Goal: Task Accomplishment & Management: Use online tool/utility

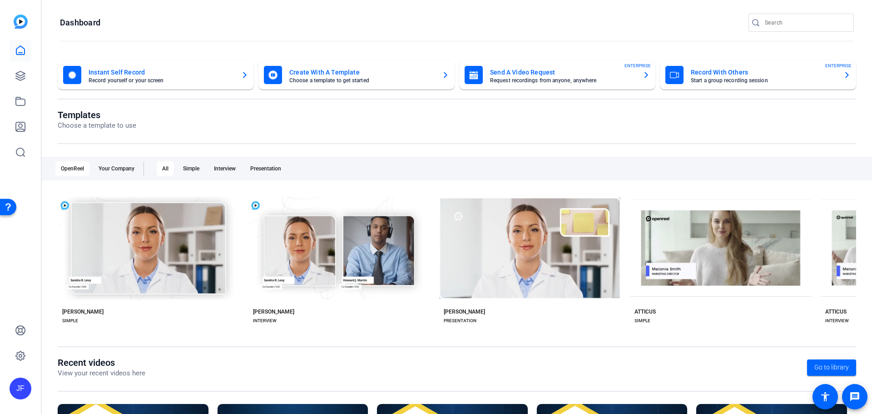
click at [548, 74] on mat-card-title "Send A Video Request" at bounding box center [562, 72] width 145 height 11
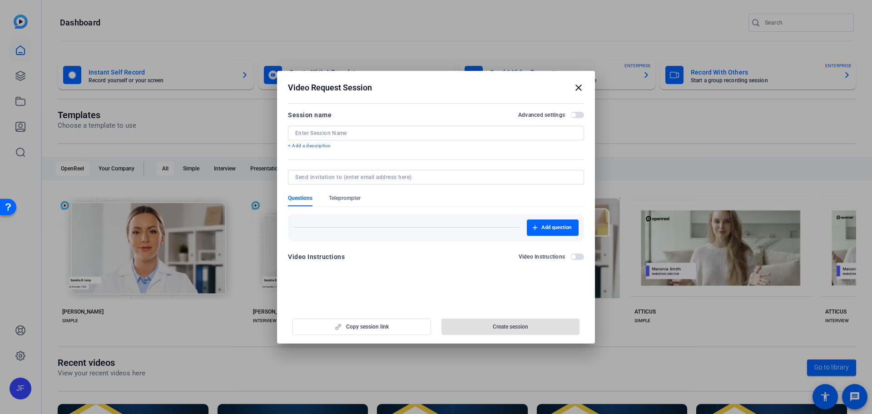
click at [363, 136] on input at bounding box center [435, 132] width 281 height 7
drag, startPoint x: 313, startPoint y: 133, endPoint x: 256, endPoint y: 133, distance: 57.7
click at [256, 133] on div "Video Request Session close Session name Advanced settings [PERSON_NAME] + Add …" at bounding box center [436, 207] width 872 height 414
paste input "Geczy"
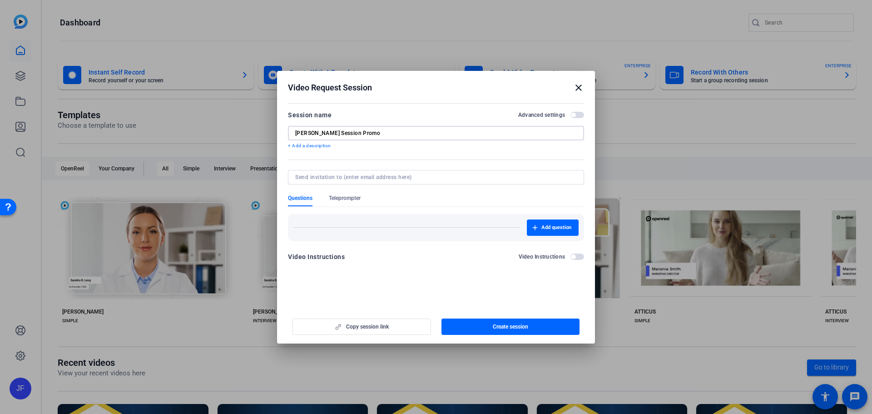
drag, startPoint x: 386, startPoint y: 133, endPoint x: 325, endPoint y: 135, distance: 61.3
click at [325, 135] on input "[PERSON_NAME] Session Promo" at bounding box center [435, 132] width 281 height 7
click at [419, 134] on input "[PERSON_NAME] Session Promo" at bounding box center [435, 132] width 281 height 7
type input "[PERSON_NAME] Session Promo"
click at [358, 198] on span "Teleprompter" at bounding box center [345, 197] width 32 height 7
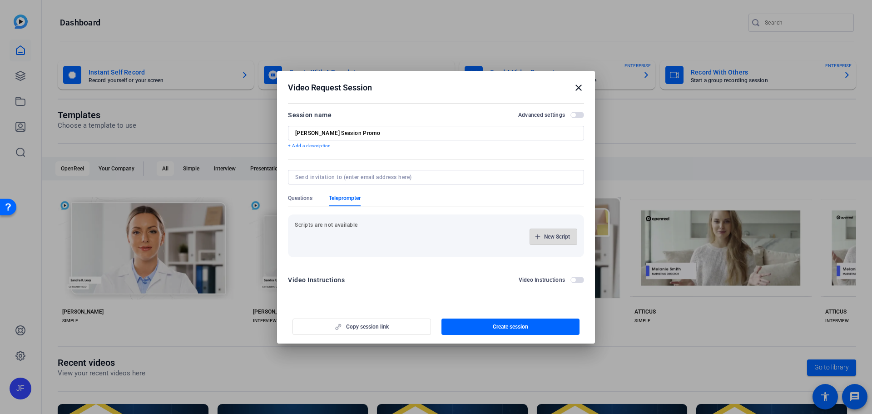
click at [547, 235] on span "New Script" at bounding box center [557, 236] width 26 height 7
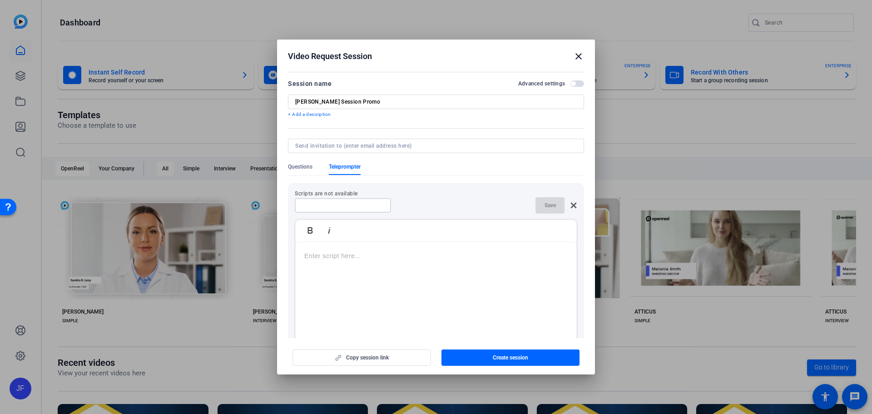
click at [360, 204] on input at bounding box center [343, 205] width 82 height 7
type input "Script"
click at [376, 253] on p at bounding box center [435, 256] width 263 height 10
click at [549, 204] on span "Save" at bounding box center [549, 205] width 11 height 7
click at [512, 356] on span "Create session" at bounding box center [510, 357] width 35 height 7
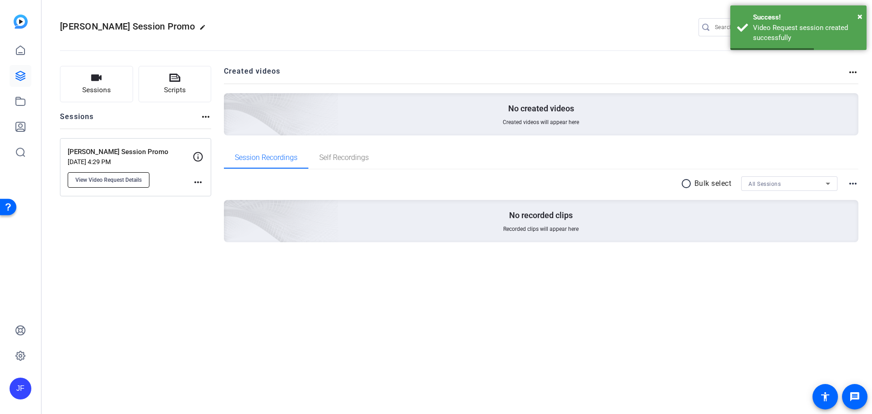
click at [119, 180] on span "View Video Request Details" at bounding box center [108, 179] width 66 height 7
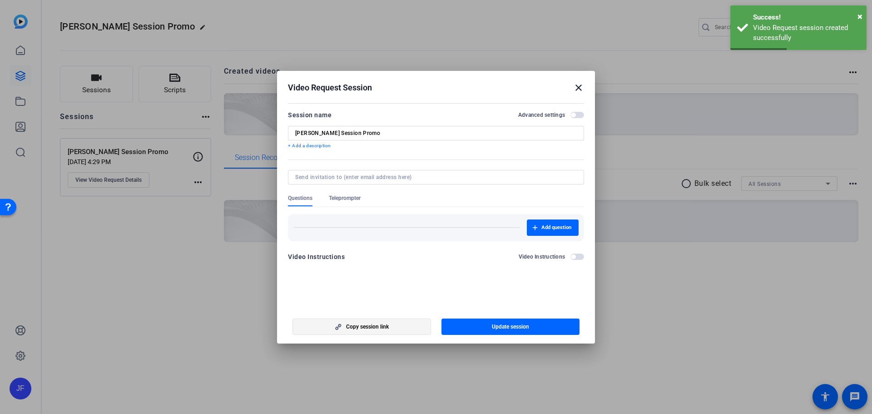
click at [361, 327] on span "Copy session link" at bounding box center [367, 326] width 43 height 7
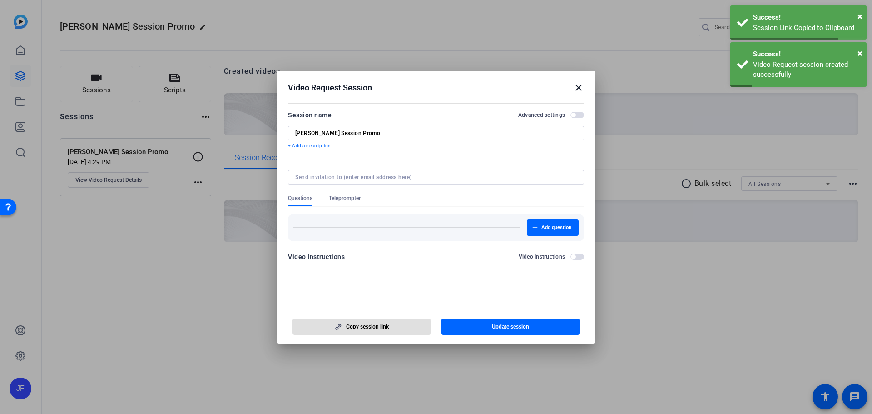
click at [359, 201] on span "Teleprompter" at bounding box center [345, 197] width 32 height 7
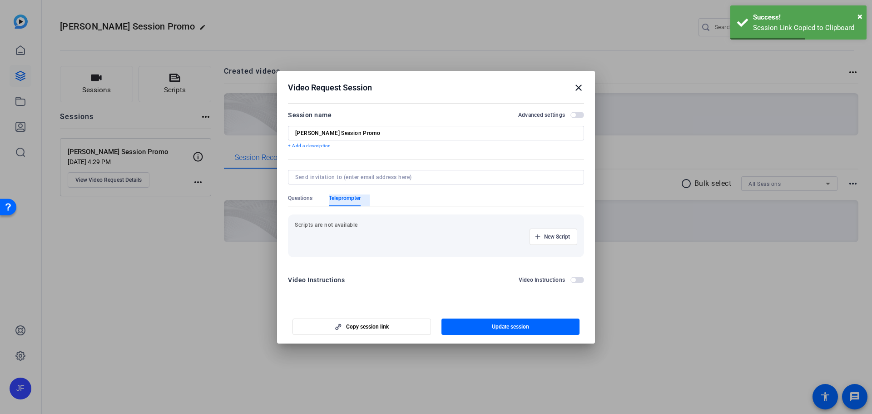
click at [356, 201] on span "Teleprompter" at bounding box center [345, 197] width 32 height 7
click at [562, 238] on span "New Script" at bounding box center [557, 236] width 26 height 7
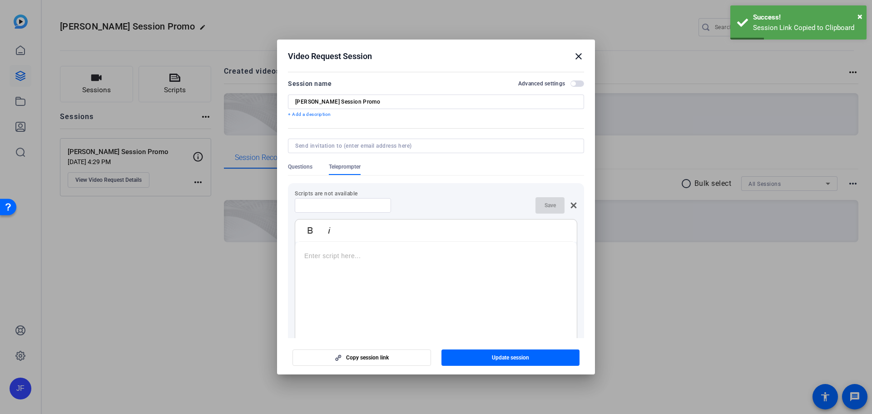
click at [357, 205] on input at bounding box center [343, 205] width 82 height 7
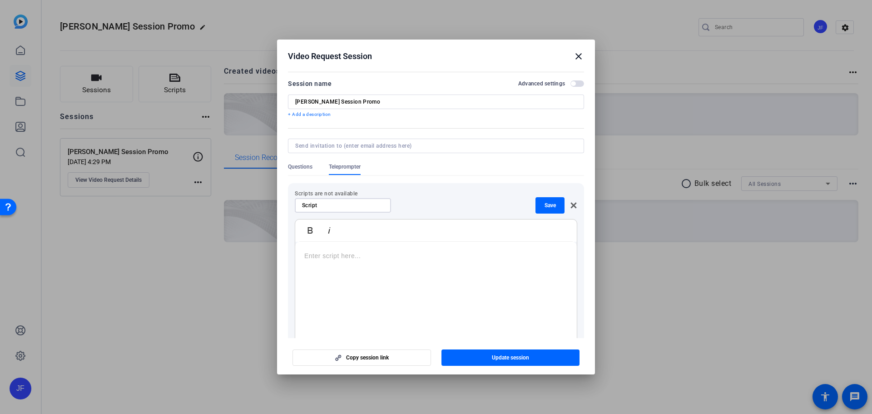
type input "Script"
click at [367, 295] on div at bounding box center [435, 299] width 281 height 114
click at [367, 261] on p at bounding box center [435, 256] width 263 height 10
click at [546, 202] on span "Save" at bounding box center [549, 205] width 11 height 7
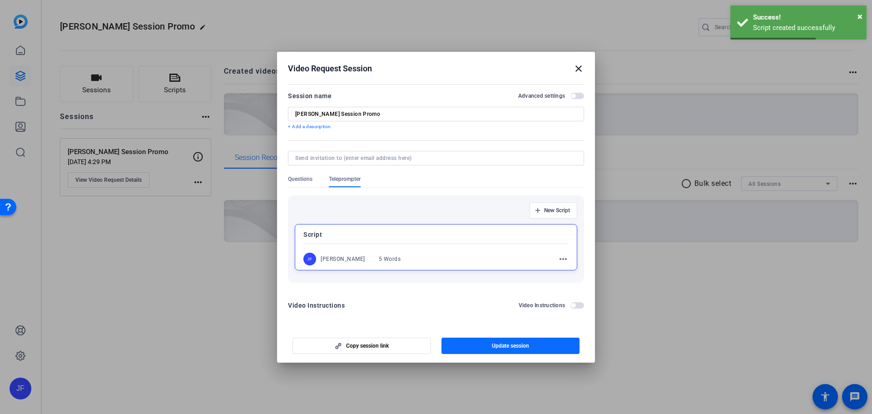
click at [528, 348] on span "Update session" at bounding box center [510, 345] width 37 height 7
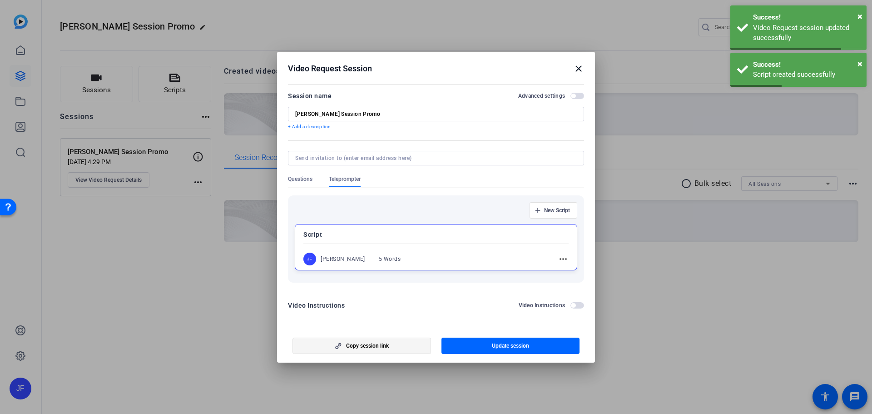
click at [393, 346] on span "button" at bounding box center [362, 346] width 138 height 22
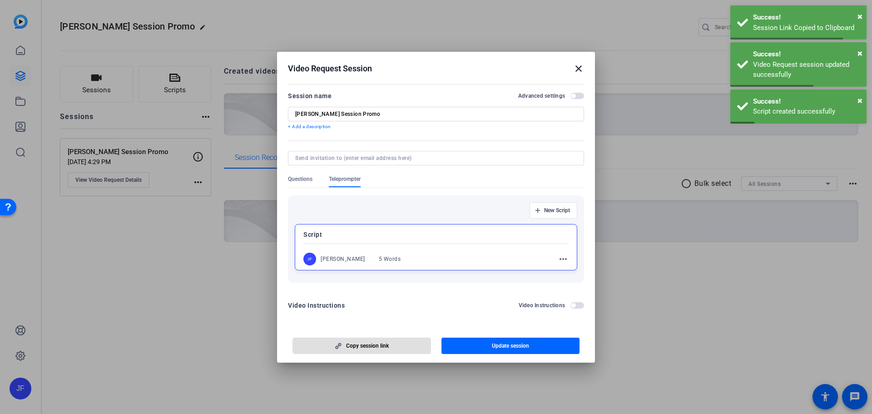
click at [580, 67] on mat-icon "close" at bounding box center [578, 68] width 11 height 11
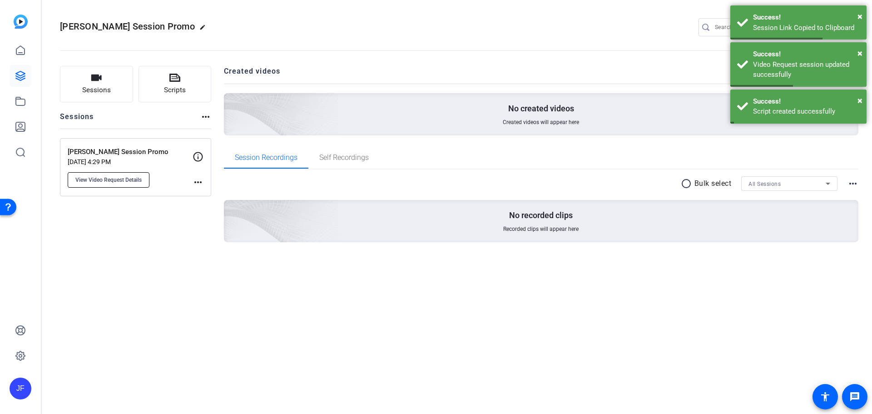
click at [87, 178] on span "View Video Request Details" at bounding box center [108, 179] width 66 height 7
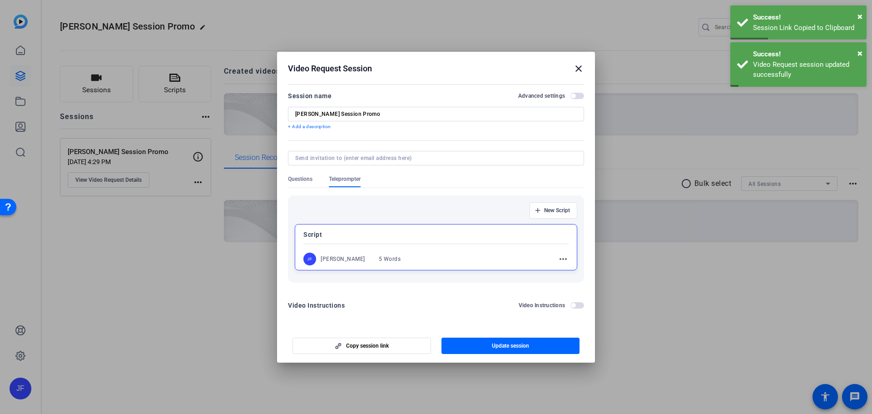
click at [574, 68] on mat-icon "close" at bounding box center [578, 68] width 11 height 11
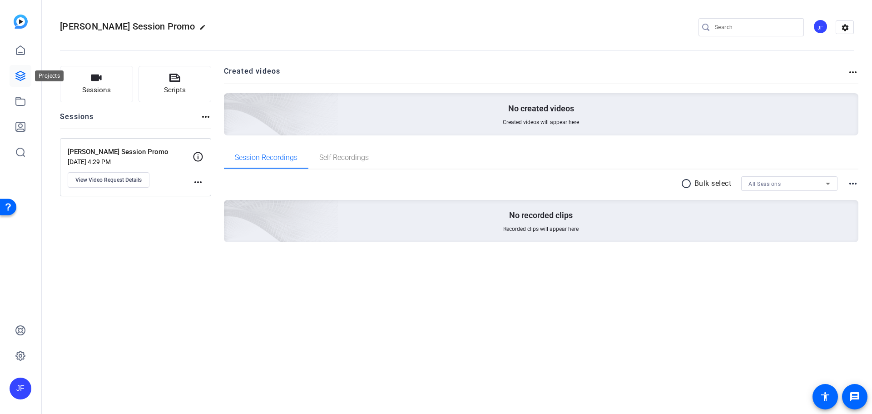
click at [21, 69] on link at bounding box center [21, 76] width 22 height 22
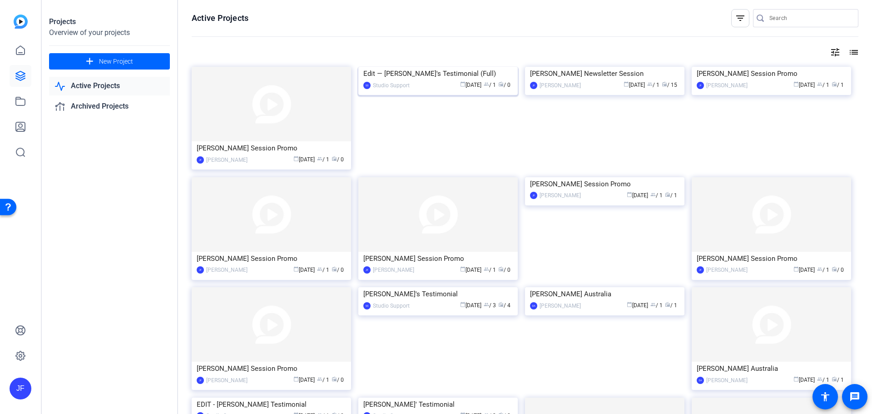
click at [469, 67] on img at bounding box center [437, 67] width 159 height 0
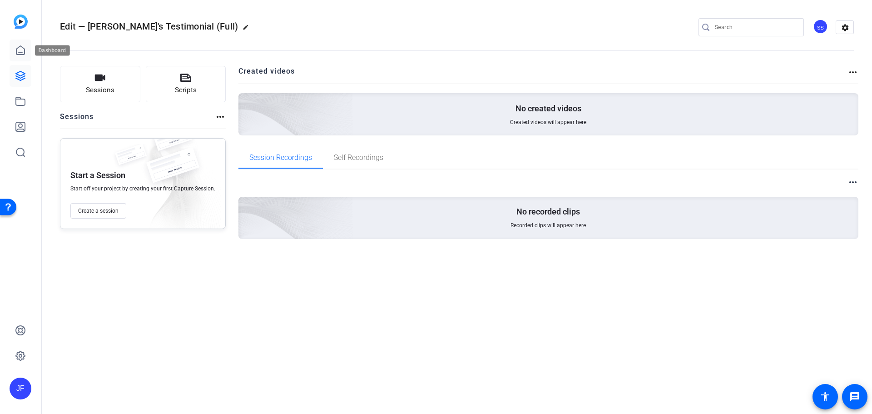
click at [20, 49] on icon at bounding box center [20, 50] width 11 height 11
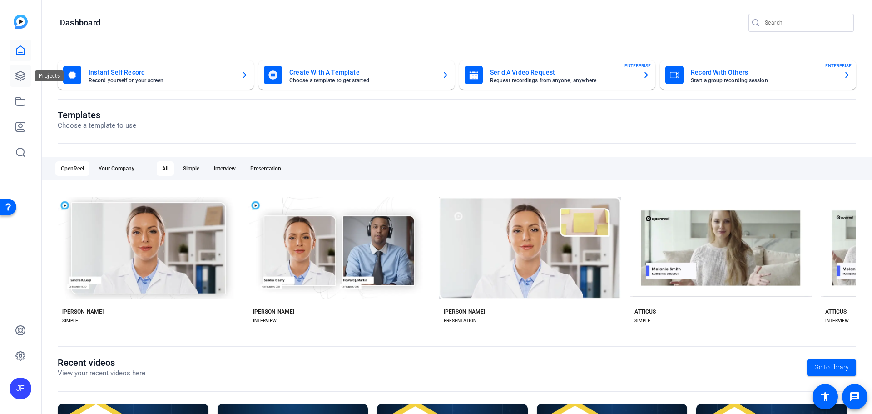
click at [17, 71] on icon at bounding box center [20, 75] width 11 height 11
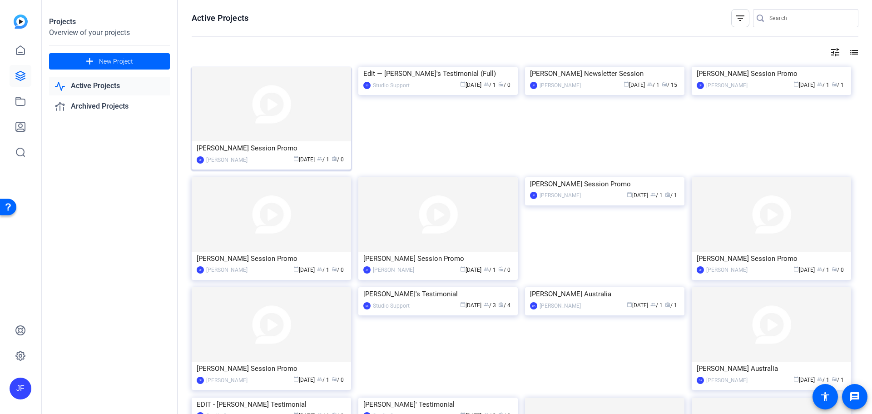
click at [287, 116] on img at bounding box center [271, 104] width 159 height 74
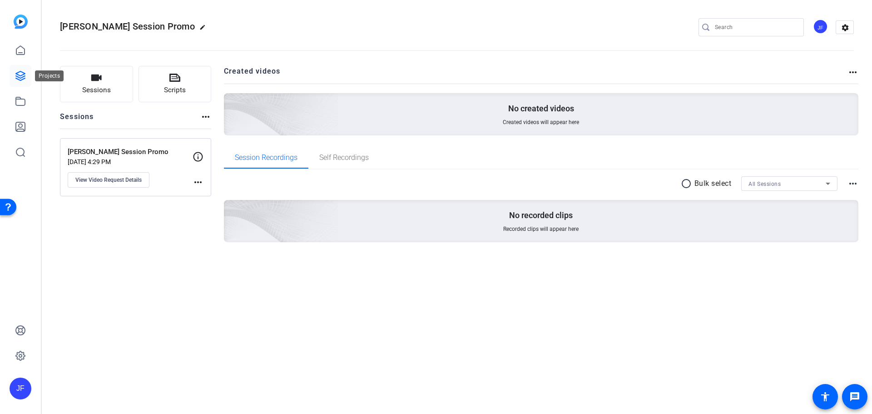
click at [22, 76] on icon at bounding box center [20, 75] width 11 height 11
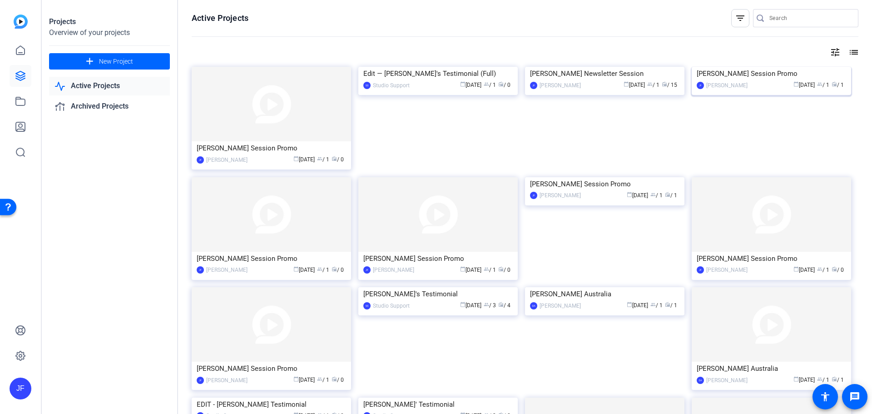
click at [802, 67] on img at bounding box center [770, 67] width 159 height 0
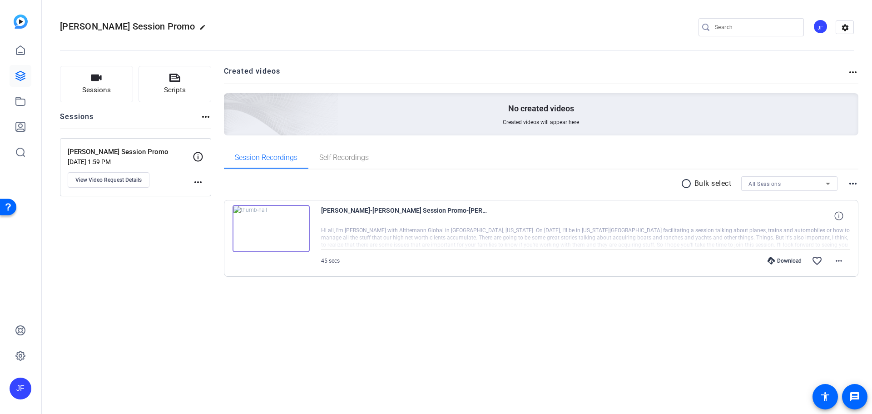
click at [269, 228] on img at bounding box center [270, 228] width 77 height 47
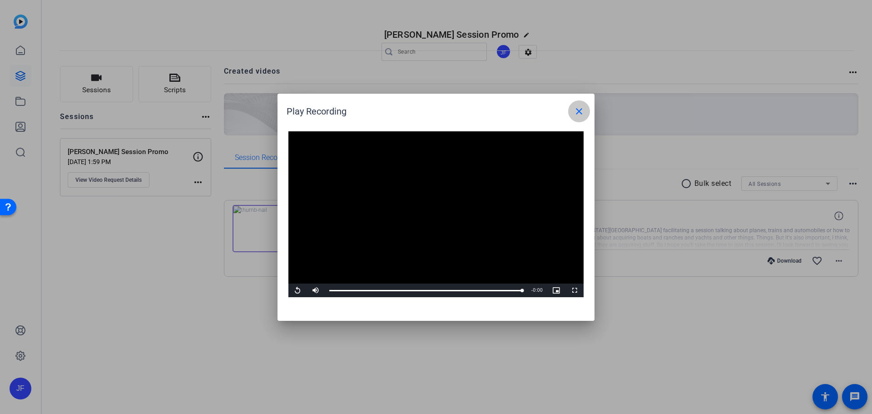
click at [582, 108] on mat-icon "close" at bounding box center [578, 111] width 11 height 11
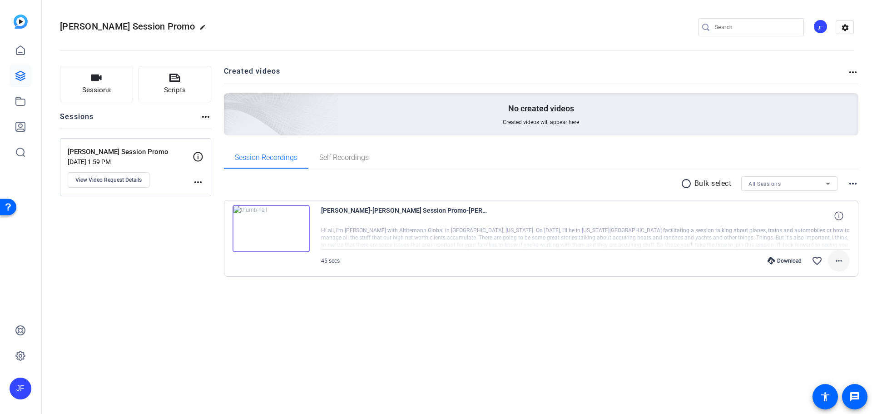
click at [838, 259] on mat-icon "more_horiz" at bounding box center [838, 260] width 11 height 11
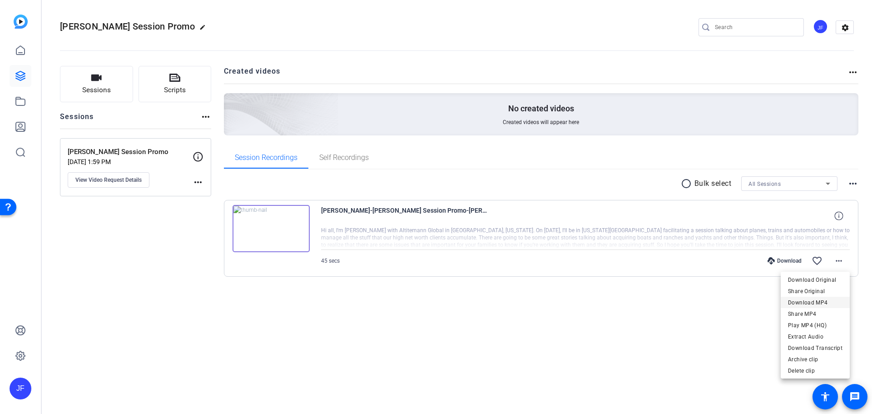
click at [820, 302] on span "Download MP4" at bounding box center [815, 302] width 54 height 11
